Goal: Information Seeking & Learning: Learn about a topic

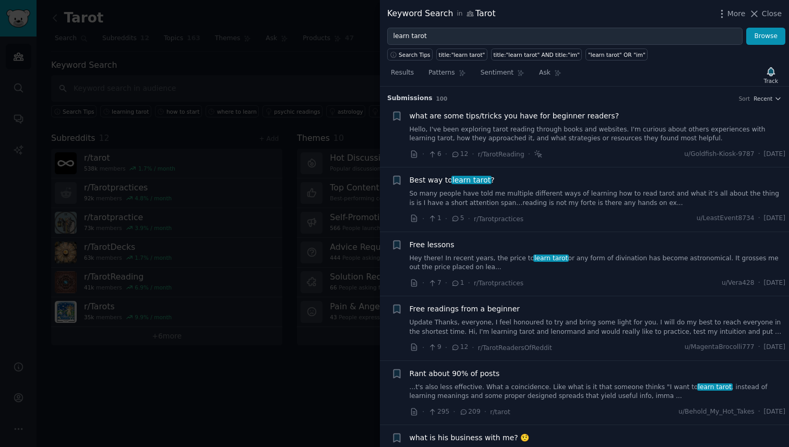
click at [648, 197] on link "So many people have told me multiple different ways of learning how to read tar…" at bounding box center [597, 198] width 376 height 18
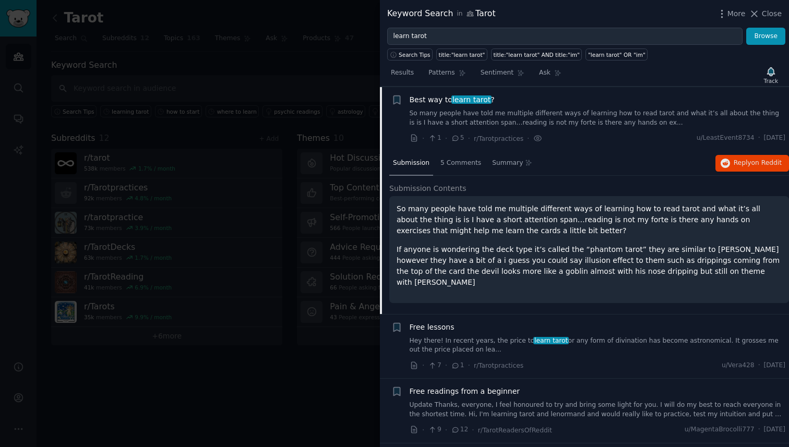
scroll to position [81, 0]
click at [757, 164] on span "on Reddit" at bounding box center [766, 162] width 30 height 7
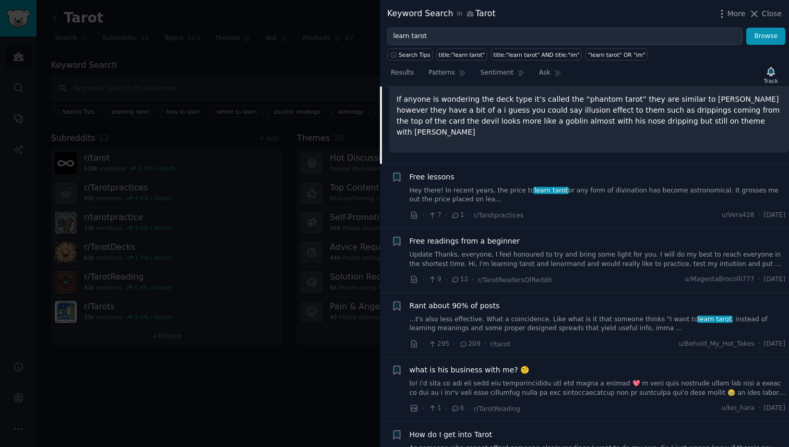
scroll to position [237, 0]
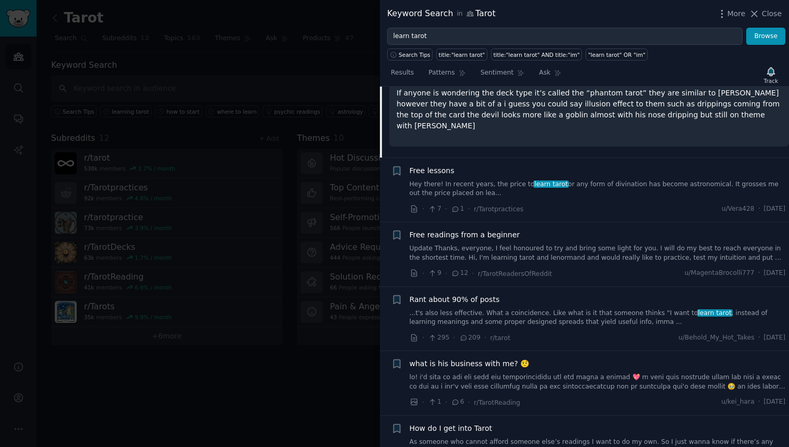
click at [618, 180] on link "Hey there! In recent years, the price to learn tarot or any form of divination …" at bounding box center [597, 189] width 376 height 18
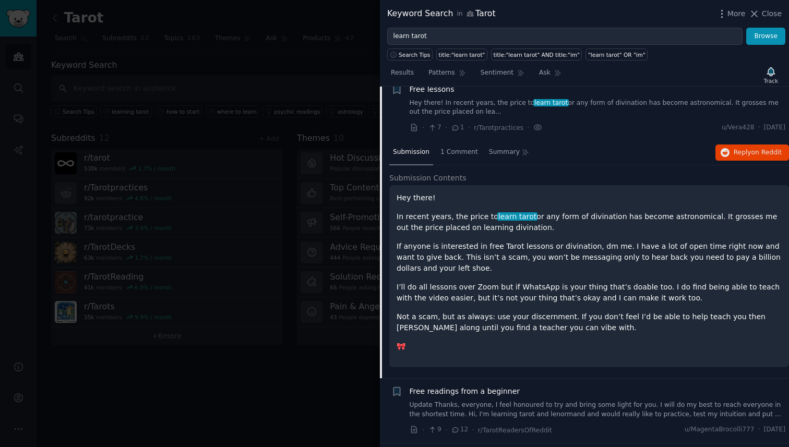
scroll to position [145, 0]
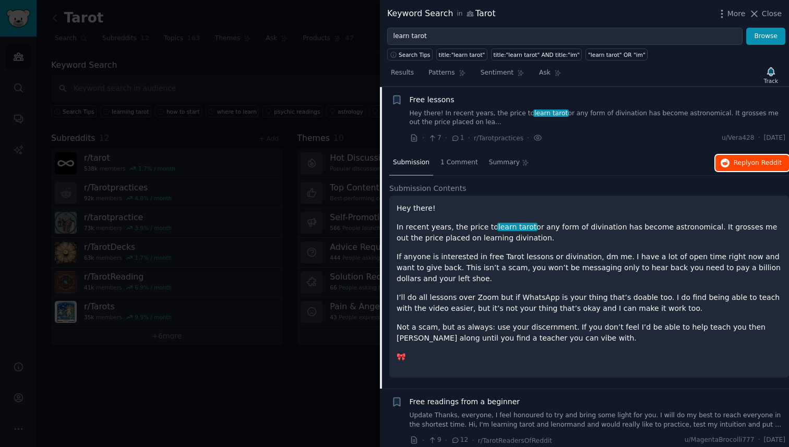
click at [740, 161] on span "Reply on Reddit" at bounding box center [757, 163] width 48 height 9
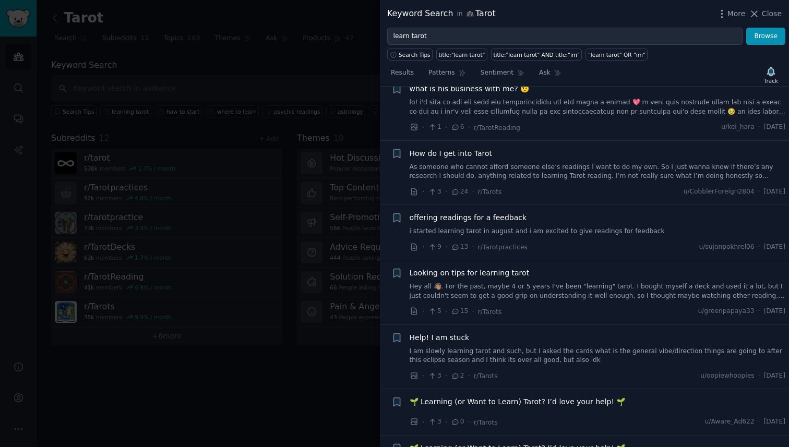
scroll to position [590, 0]
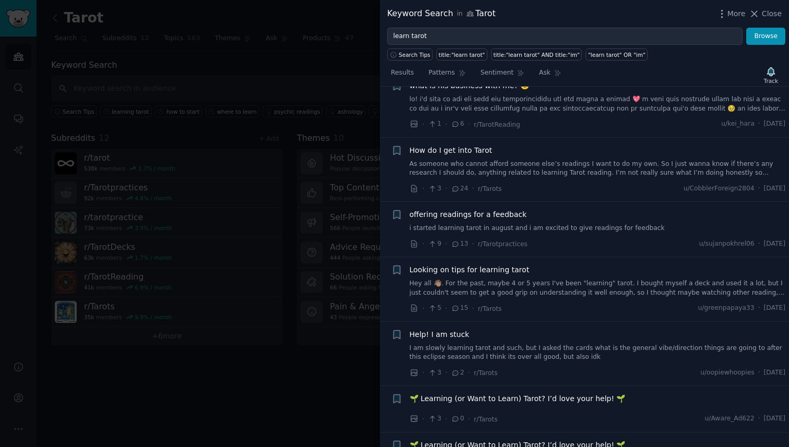
click at [559, 166] on link "As someone who cannot afford someone else’s readings I want to do my own. So I …" at bounding box center [597, 169] width 376 height 18
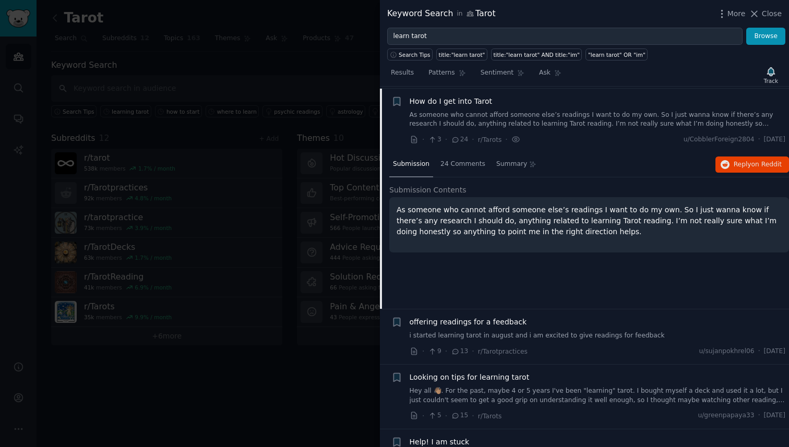
scroll to position [403, 0]
click at [764, 167] on button "Reply on Reddit" at bounding box center [752, 163] width 74 height 17
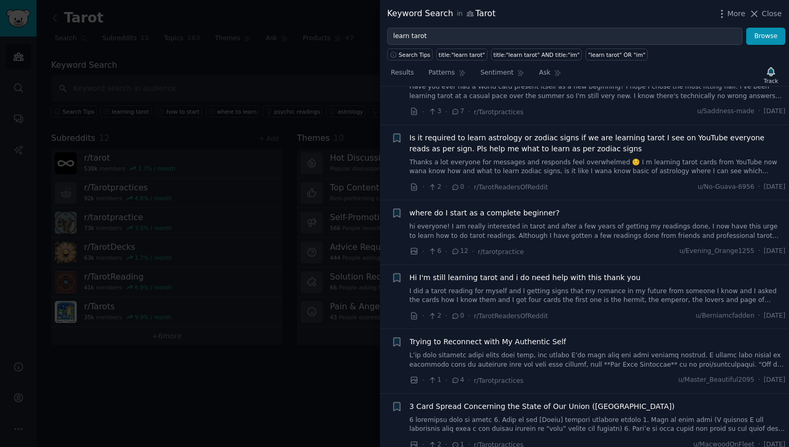
scroll to position [927, 0]
click at [562, 227] on link "hi everyone! I am really interested in tarot and after a few years of getting m…" at bounding box center [597, 231] width 376 height 18
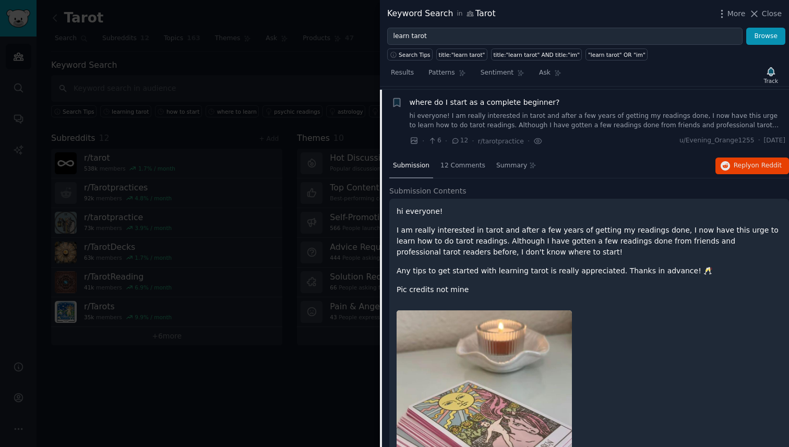
scroll to position [884, 0]
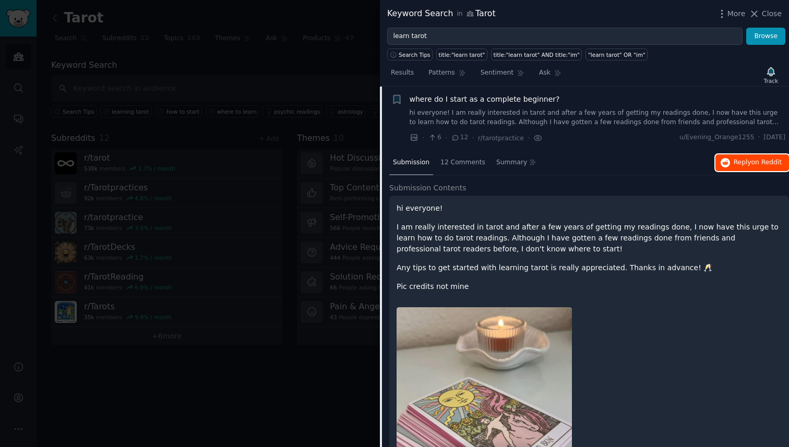
click at [741, 164] on span "Reply on Reddit" at bounding box center [757, 162] width 48 height 9
click at [429, 110] on link "hi everyone! I am really interested in tarot and after a few years of getting m…" at bounding box center [597, 117] width 376 height 18
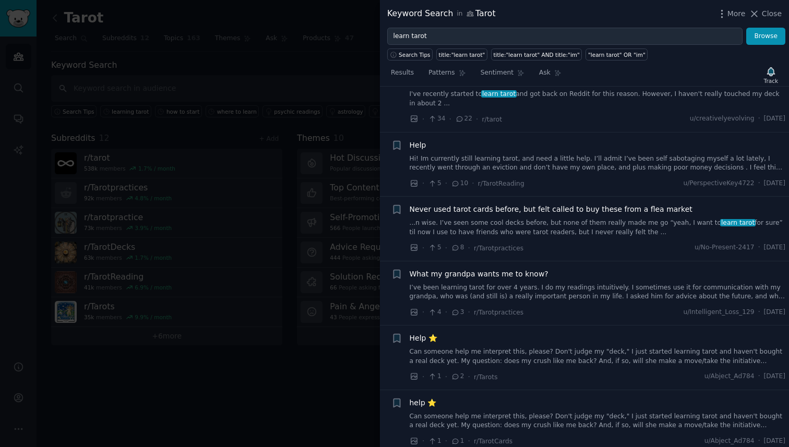
scroll to position [1166, 0]
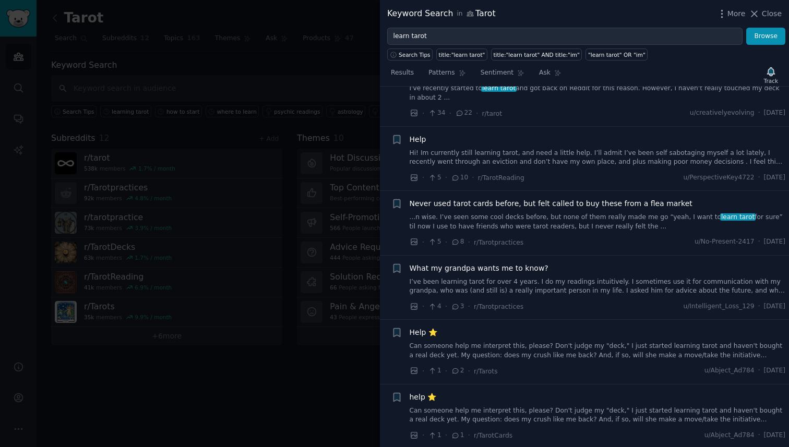
click at [569, 156] on link "Hi! Im currently still learning tarot, and need a little help. I’ll admit I’ve …" at bounding box center [597, 158] width 376 height 18
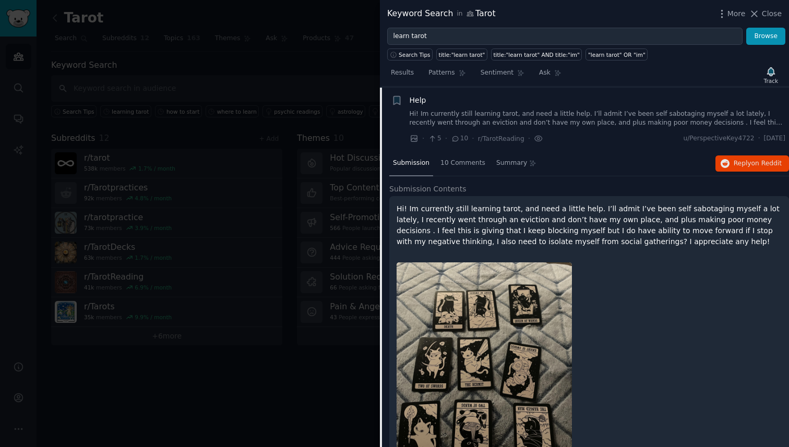
scroll to position [1205, 0]
click at [761, 164] on span "on Reddit" at bounding box center [766, 162] width 30 height 7
click at [482, 112] on link "Hi! Im currently still learning tarot, and need a little help. I’ll admit I’ve …" at bounding box center [597, 118] width 376 height 18
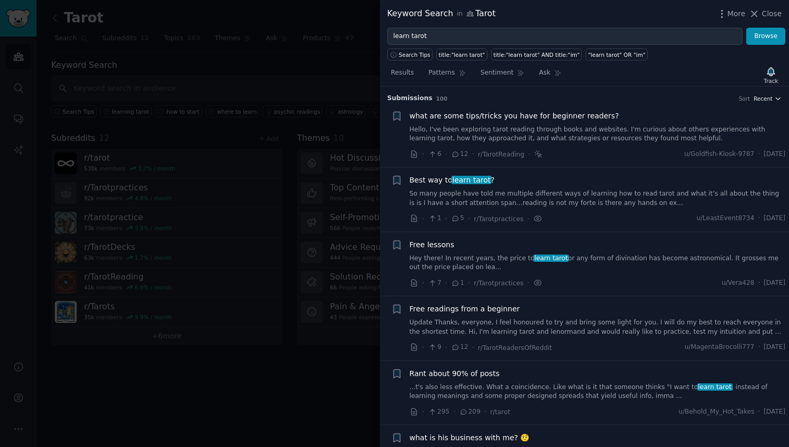
click at [776, 96] on icon "button" at bounding box center [777, 98] width 7 height 7
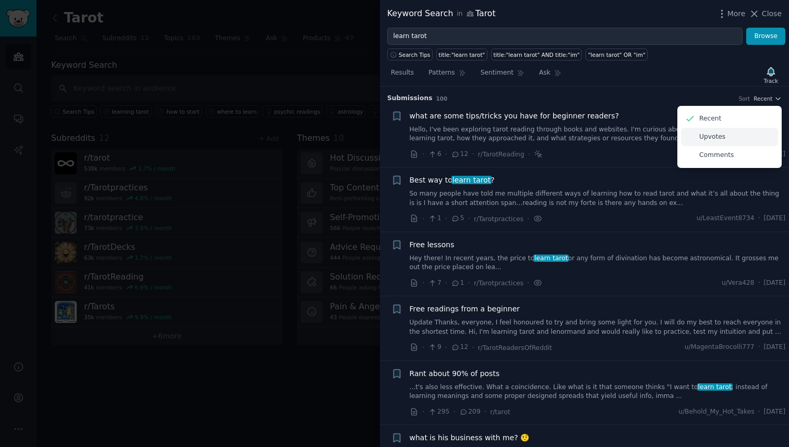
click at [739, 137] on div "Upvotes" at bounding box center [729, 137] width 97 height 18
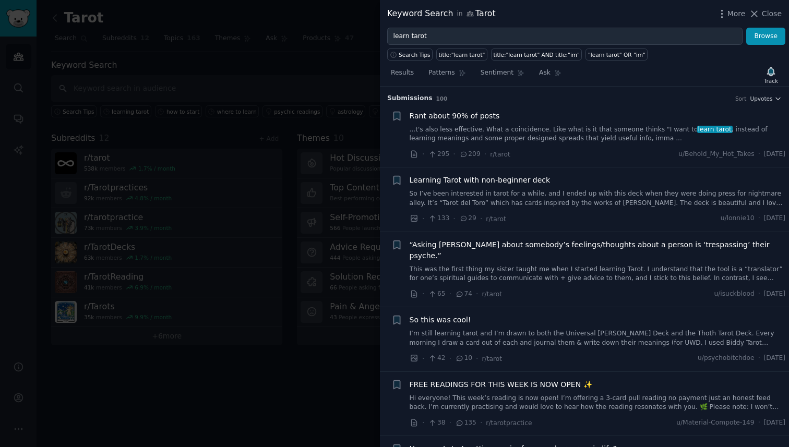
click at [585, 136] on link "...t's also less effective. What a coincidence. Like what is it that someone th…" at bounding box center [597, 134] width 376 height 18
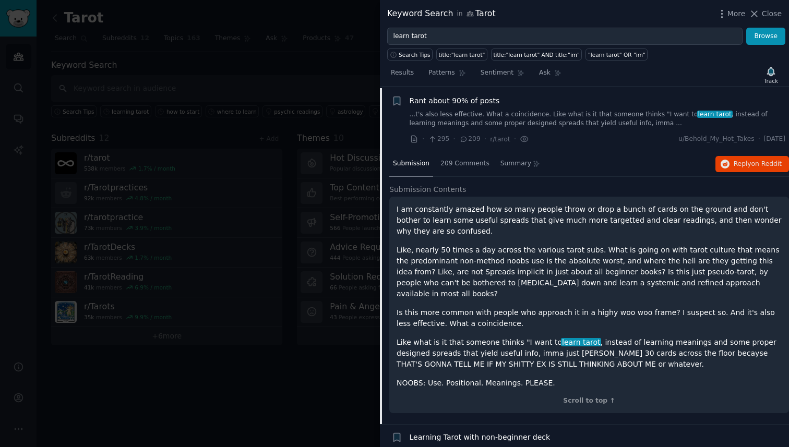
scroll to position [16, 0]
click at [748, 161] on span "Reply on Reddit" at bounding box center [757, 163] width 48 height 9
click at [507, 100] on div "Rant about 90% of posts" at bounding box center [597, 99] width 376 height 11
click at [502, 109] on link "...t's also less effective. What a coincidence. Like what is it that someone th…" at bounding box center [597, 118] width 376 height 18
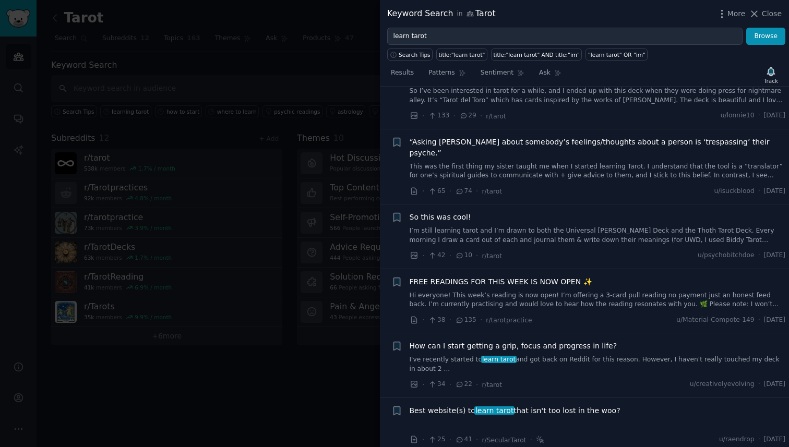
scroll to position [106, 0]
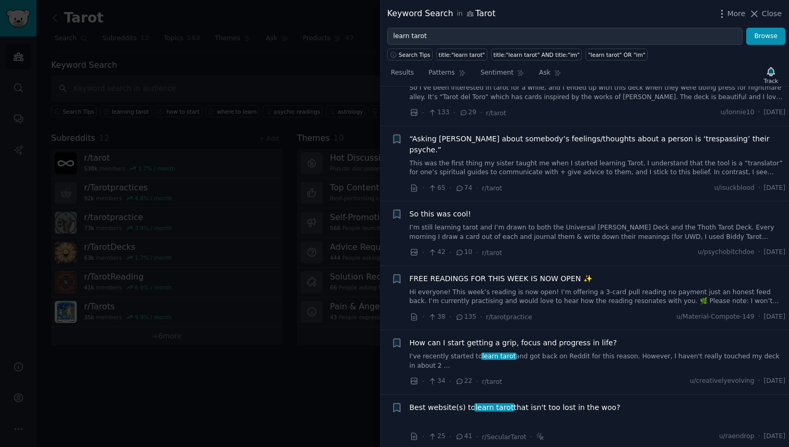
click at [595, 223] on link "I’m still learning tarot and I’m drawn to both the Universal [PERSON_NAME] Deck…" at bounding box center [597, 232] width 376 height 18
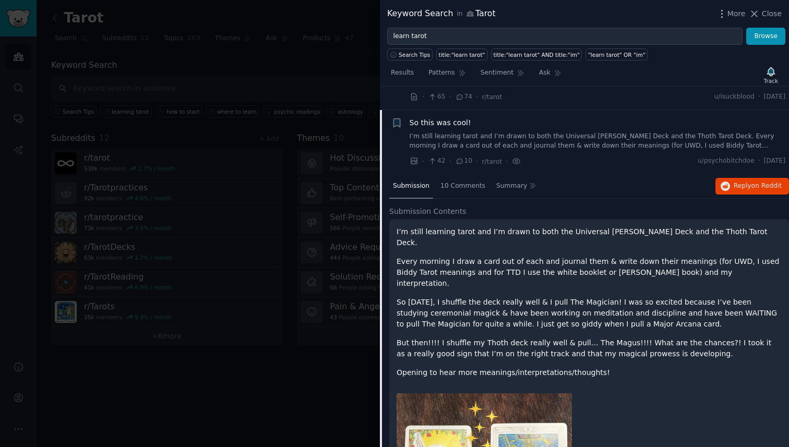
scroll to position [210, 0]
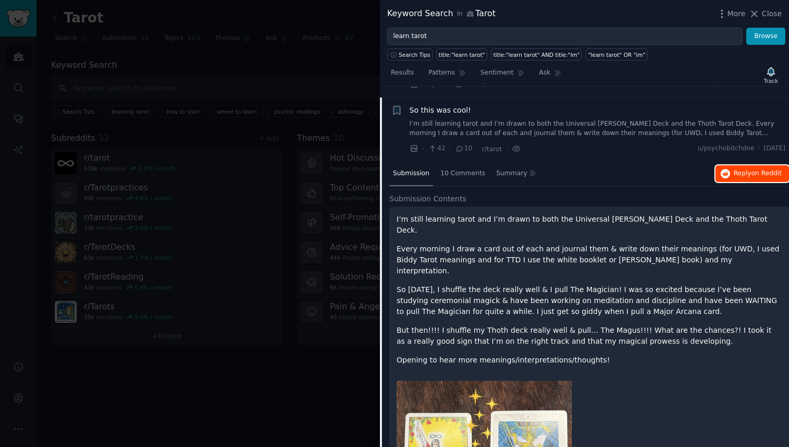
click at [751, 170] on span "on Reddit" at bounding box center [766, 173] width 30 height 7
click at [482, 119] on link "I’m still learning tarot and I’m drawn to both the Universal [PERSON_NAME] Deck…" at bounding box center [597, 128] width 376 height 18
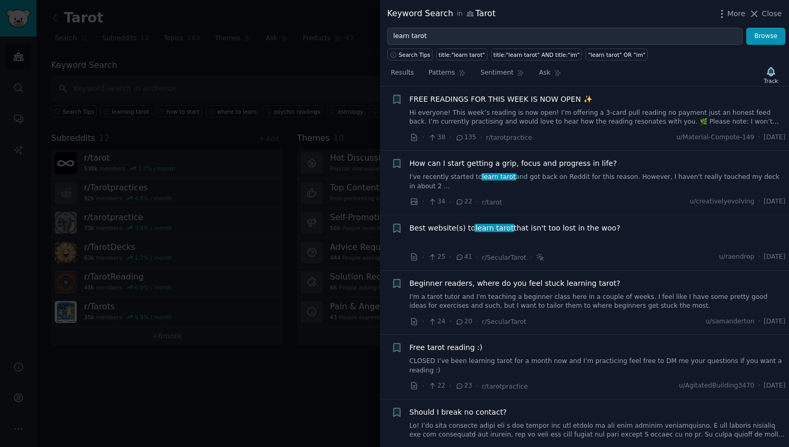
scroll to position [294, 0]
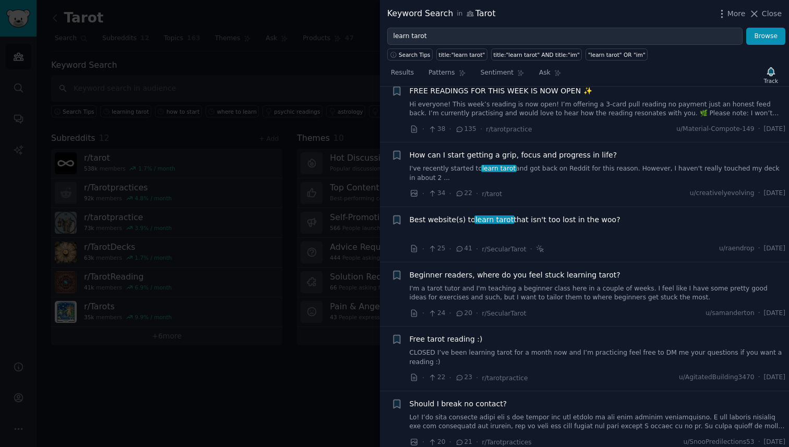
click at [616, 214] on div "Best website(s) to learn tarot that isn't too lost in the woo?" at bounding box center [597, 219] width 376 height 11
click at [562, 214] on span "Best website(s) to learn tarot that isn't too lost in the woo?" at bounding box center [514, 219] width 211 height 11
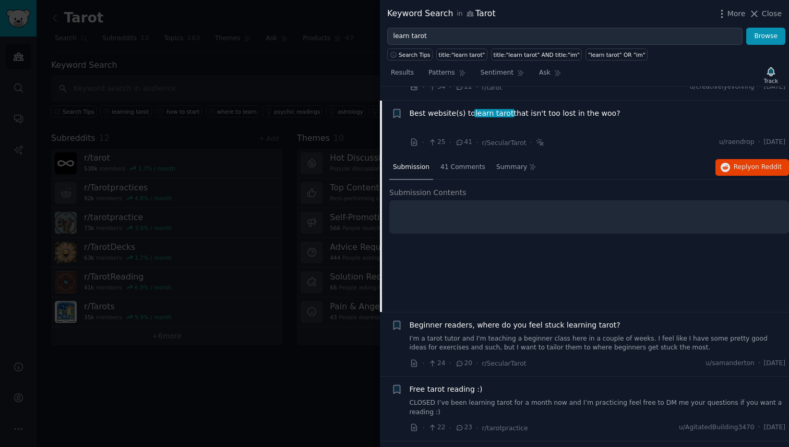
scroll to position [403, 0]
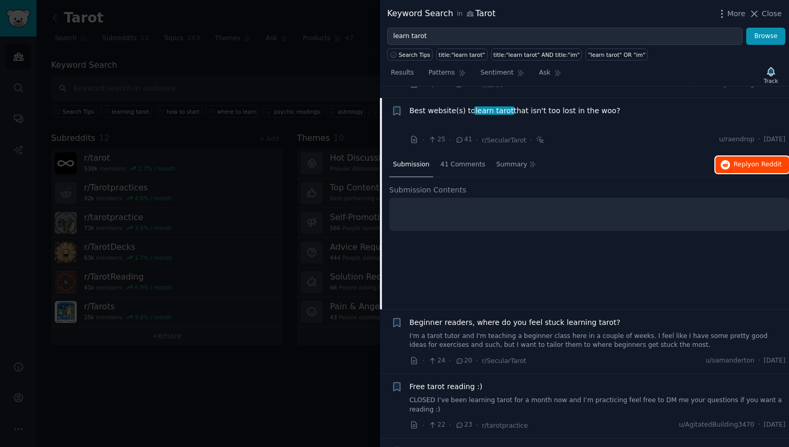
click at [744, 160] on span "Reply on Reddit" at bounding box center [757, 164] width 48 height 9
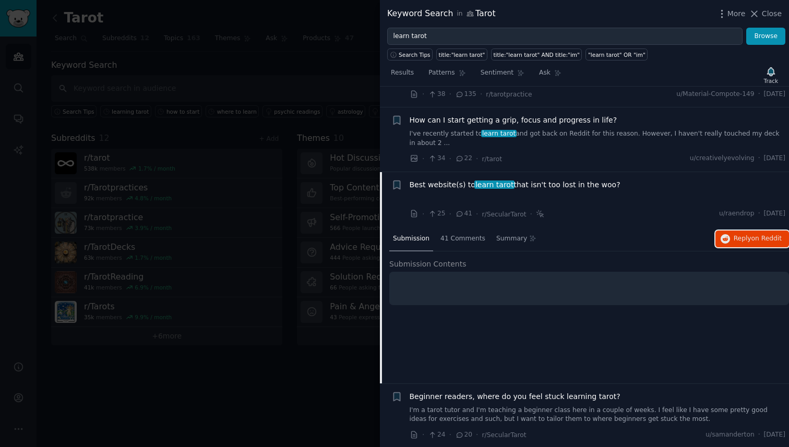
scroll to position [326, 0]
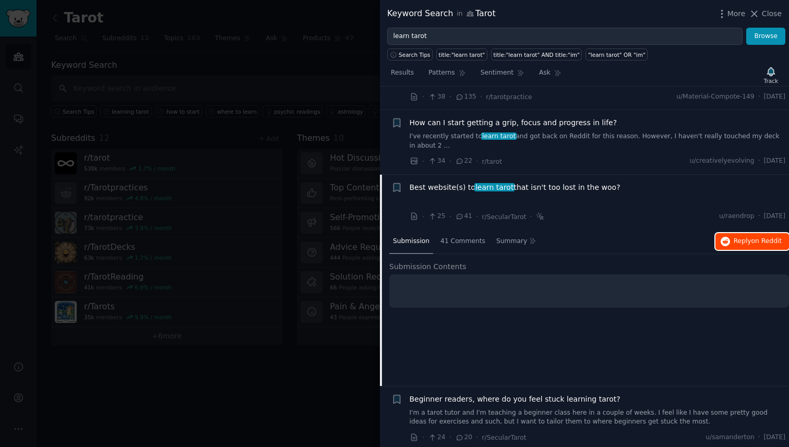
click at [749, 235] on button "Reply on Reddit" at bounding box center [752, 241] width 74 height 17
click at [678, 182] on div "Best website(s) to learn tarot that isn't too lost in the woo?" at bounding box center [597, 187] width 376 height 11
click at [605, 182] on span "Best website(s) to learn tarot that isn't too lost in the woo?" at bounding box center [514, 187] width 211 height 11
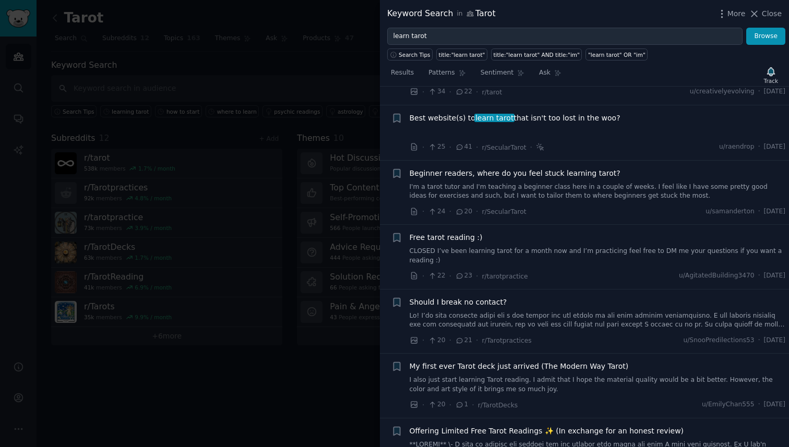
scroll to position [403, 0]
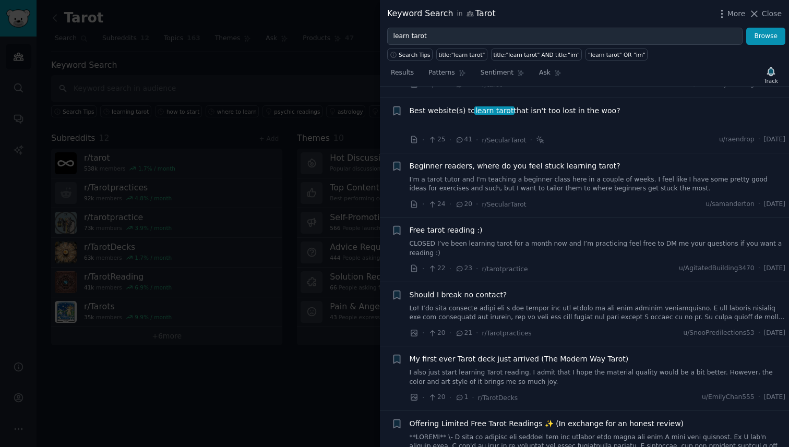
click at [623, 175] on link "I'm a tarot tutor and I'm teaching a beginner class here in a couple of weeks. …" at bounding box center [597, 184] width 376 height 18
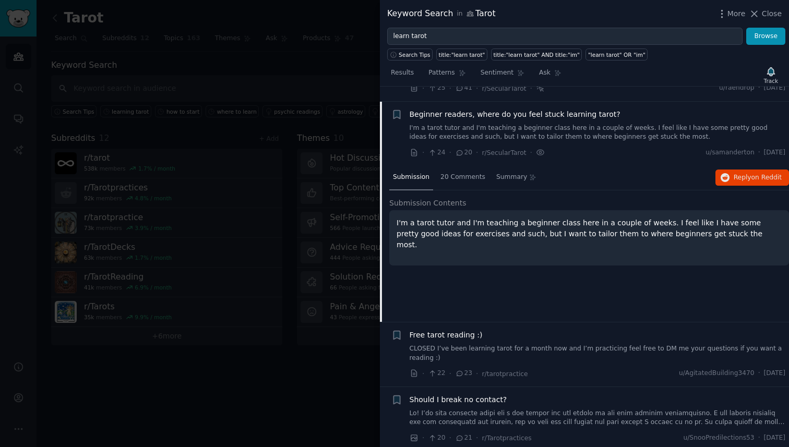
scroll to position [458, 0]
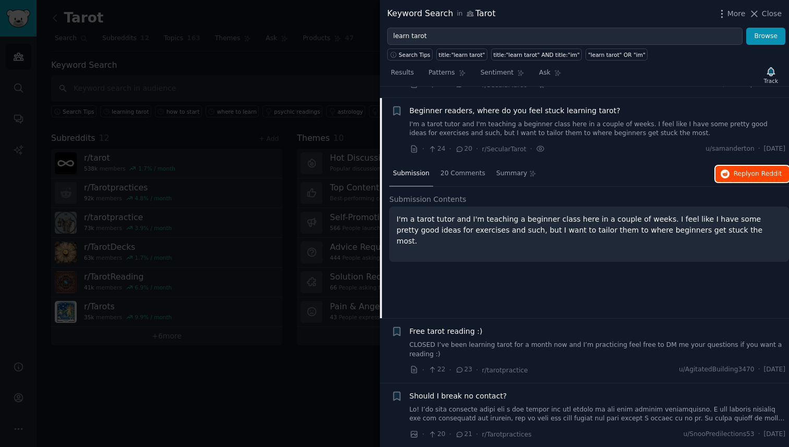
click at [733, 170] on span "Reply on Reddit" at bounding box center [757, 174] width 48 height 9
